Goal: Navigation & Orientation: Go to known website

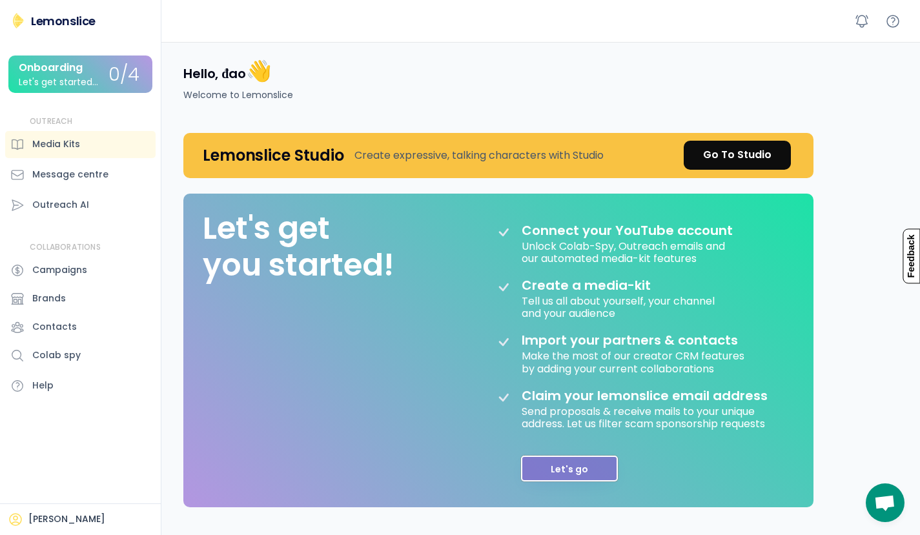
click at [583, 464] on button "Let's go" at bounding box center [569, 469] width 97 height 26
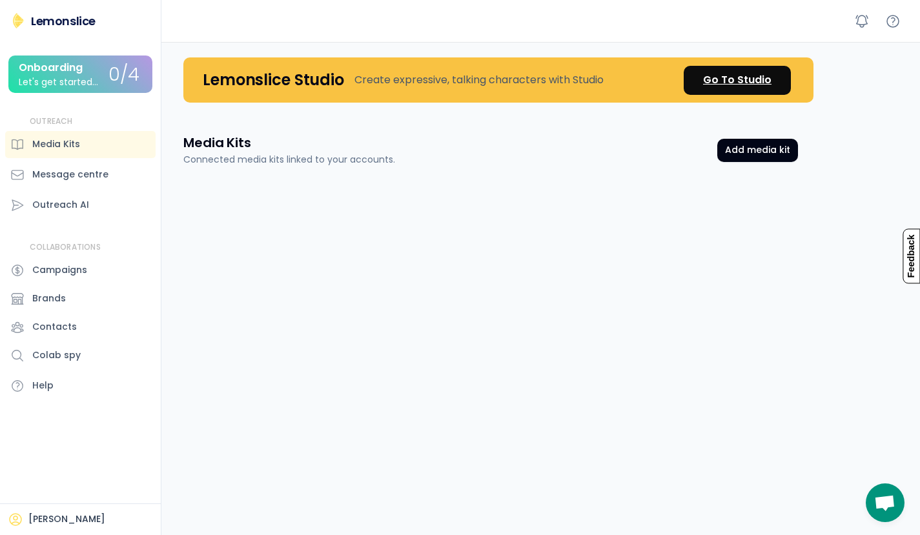
click at [750, 84] on div "Go To Studio" at bounding box center [737, 79] width 68 height 15
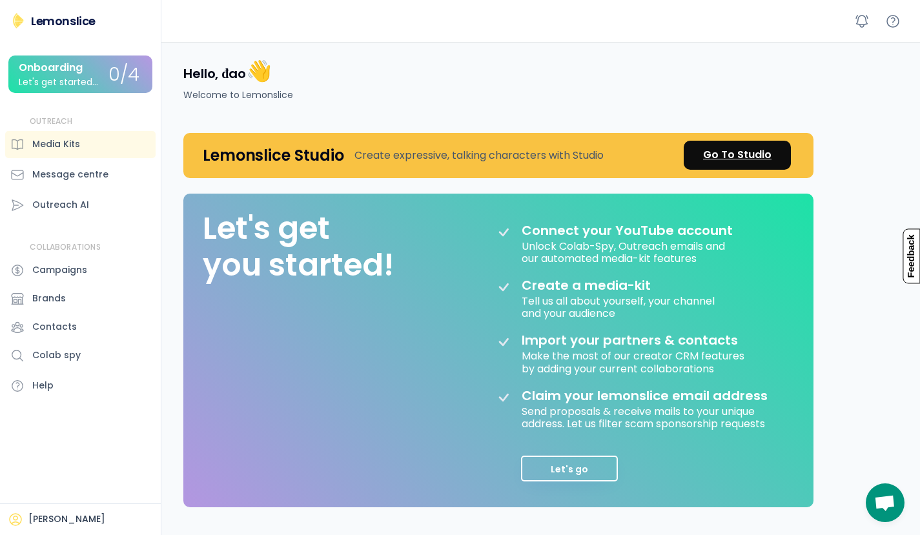
click at [763, 157] on div "Go To Studio" at bounding box center [737, 154] width 68 height 15
